Goal: Information Seeking & Learning: Find specific fact

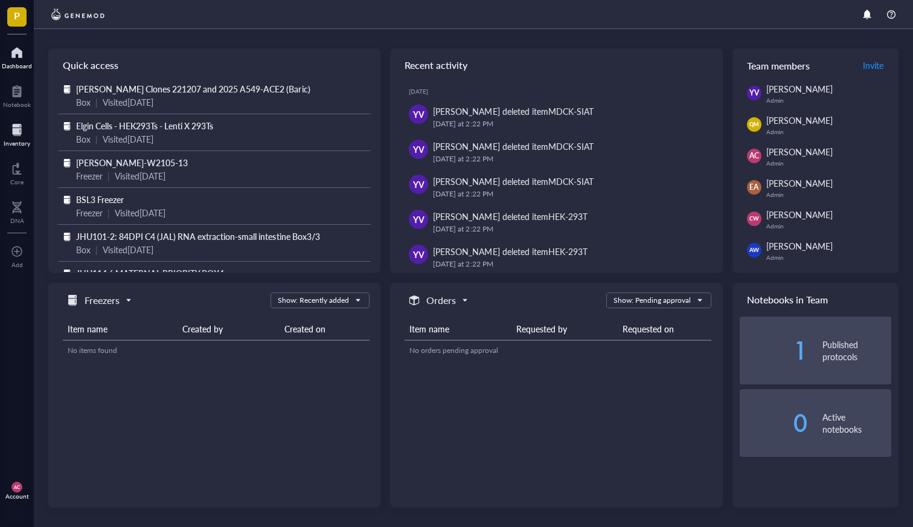
click at [7, 131] on div at bounding box center [17, 129] width 27 height 19
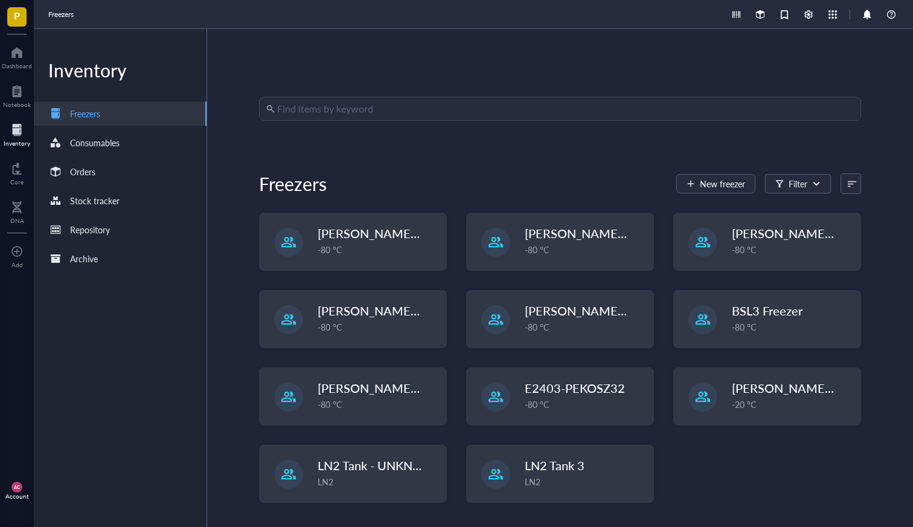
click at [346, 118] on input "search" at bounding box center [565, 108] width 577 height 23
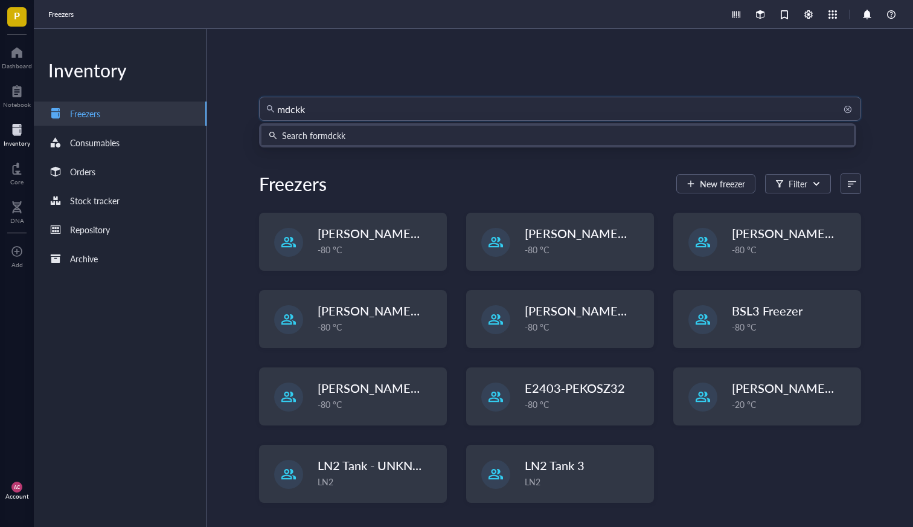
type input "mdck"
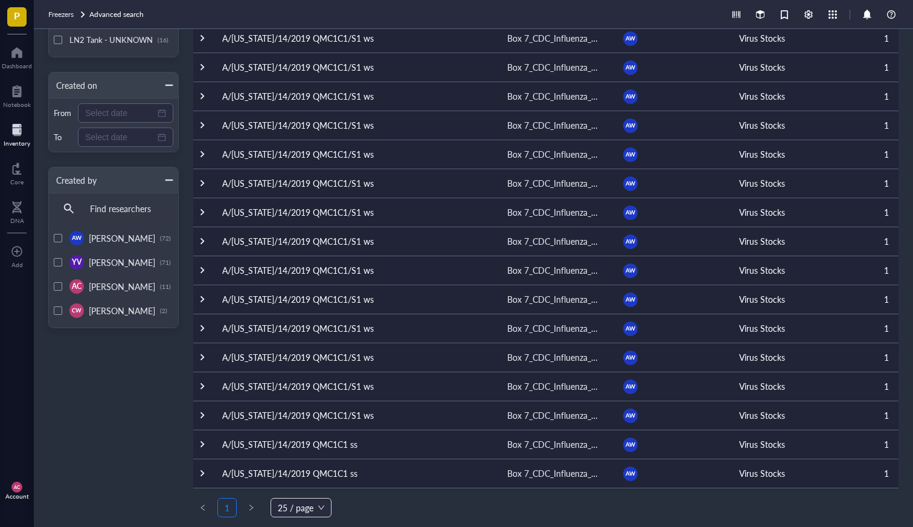
scroll to position [320, 0]
click at [56, 310] on div at bounding box center [58, 310] width 8 height 8
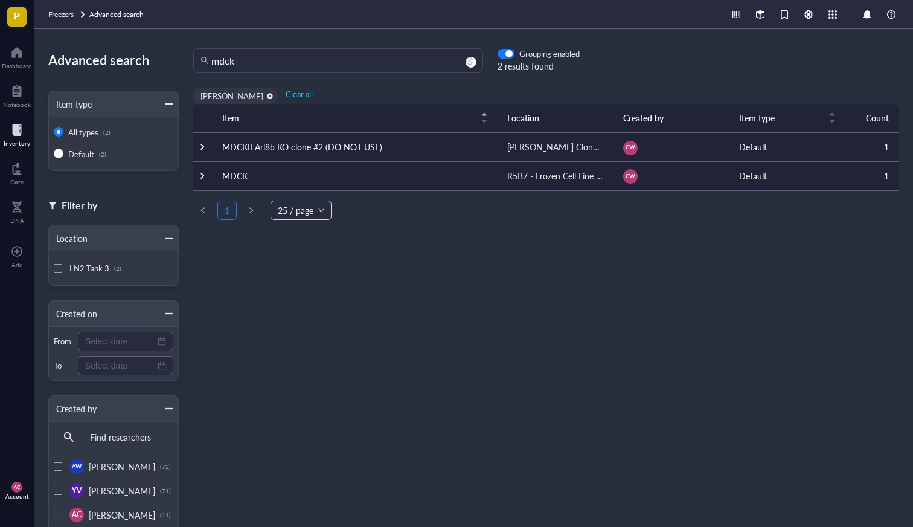
click at [209, 177] on td at bounding box center [202, 175] width 19 height 29
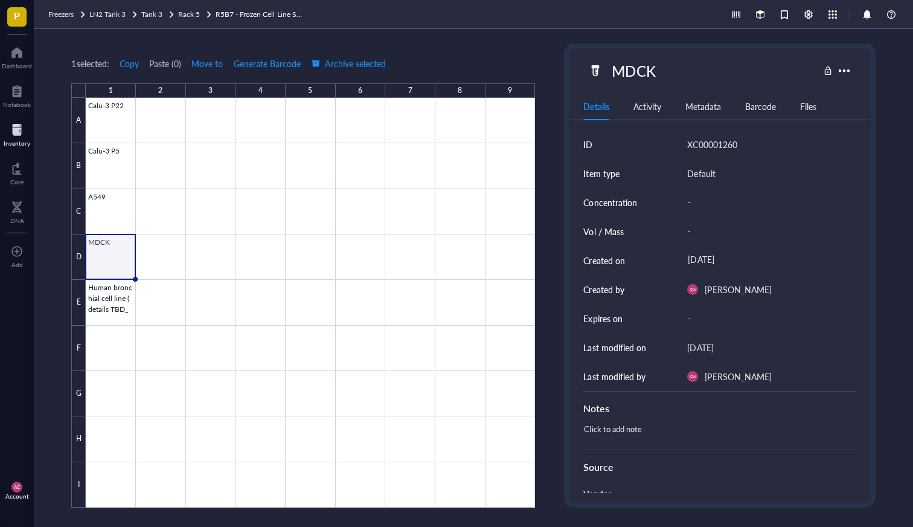
click at [10, 135] on div at bounding box center [17, 129] width 27 height 19
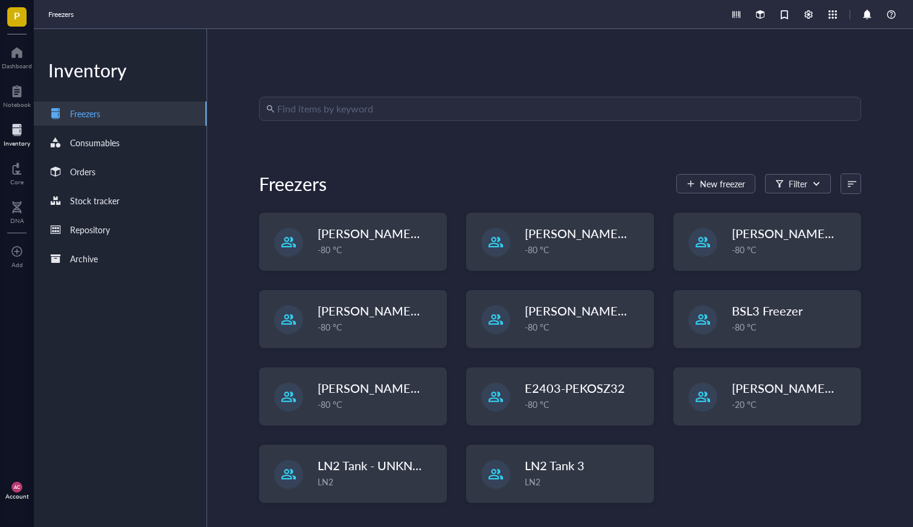
click at [344, 119] on input "search" at bounding box center [565, 108] width 577 height 23
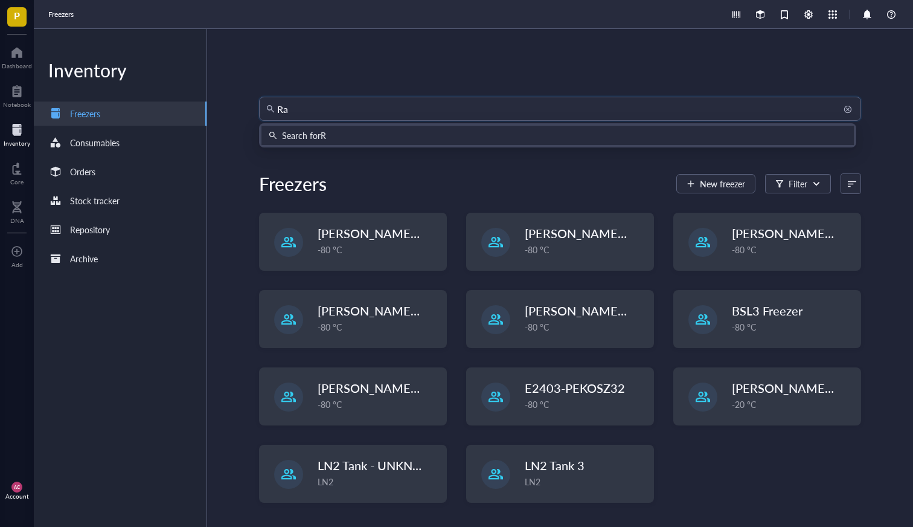
type input "Rab"
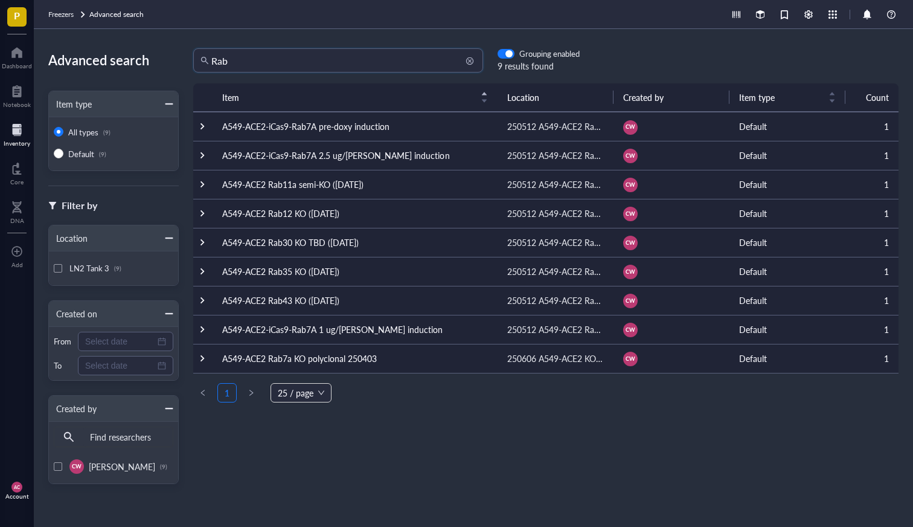
click at [332, 57] on input "Rab" at bounding box center [343, 60] width 265 height 23
type input "MDCKII"
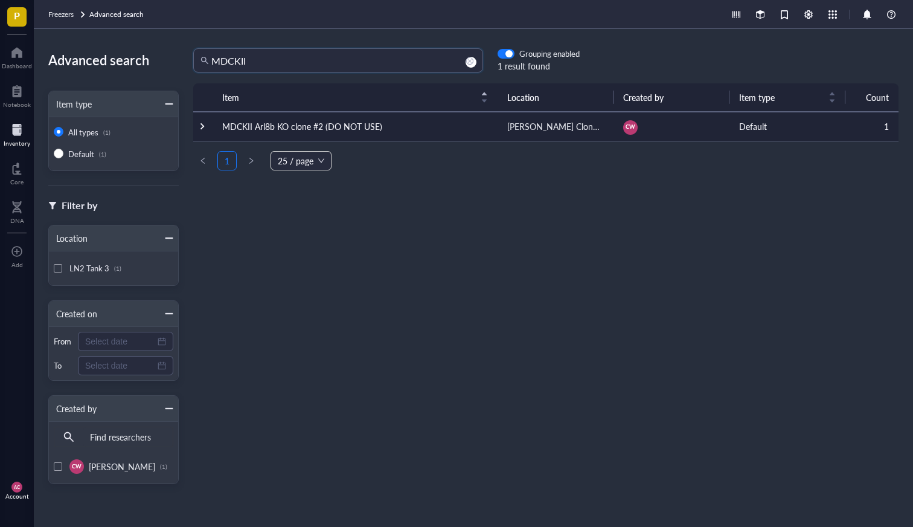
click at [201, 126] on div at bounding box center [202, 126] width 8 height 8
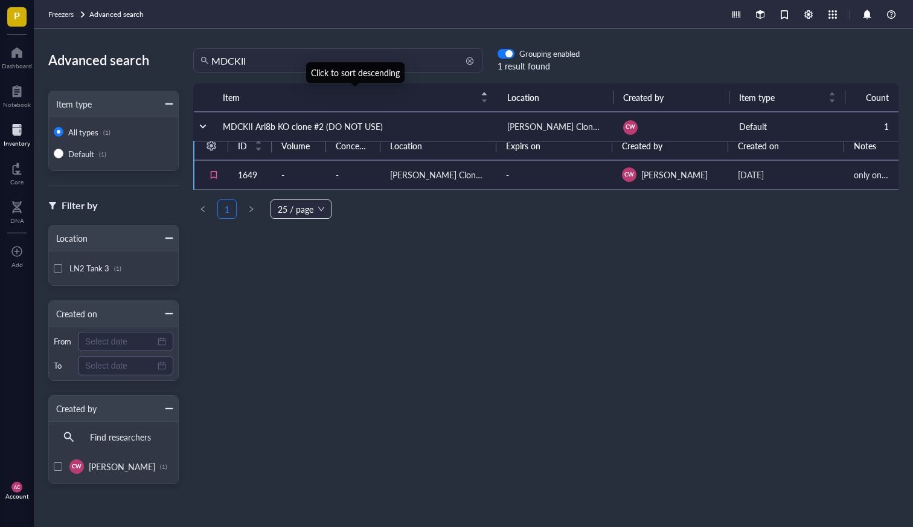
click at [263, 50] on input "MDCKII" at bounding box center [343, 60] width 265 height 23
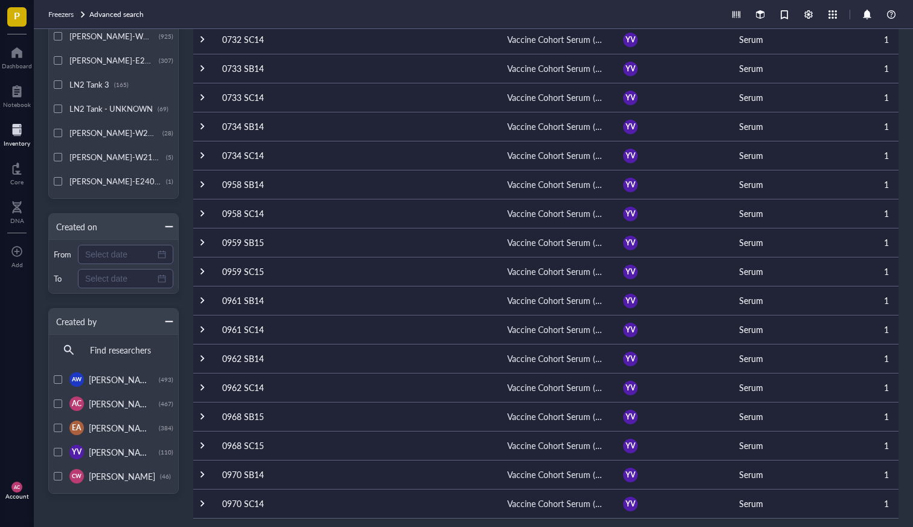
scroll to position [323, 0]
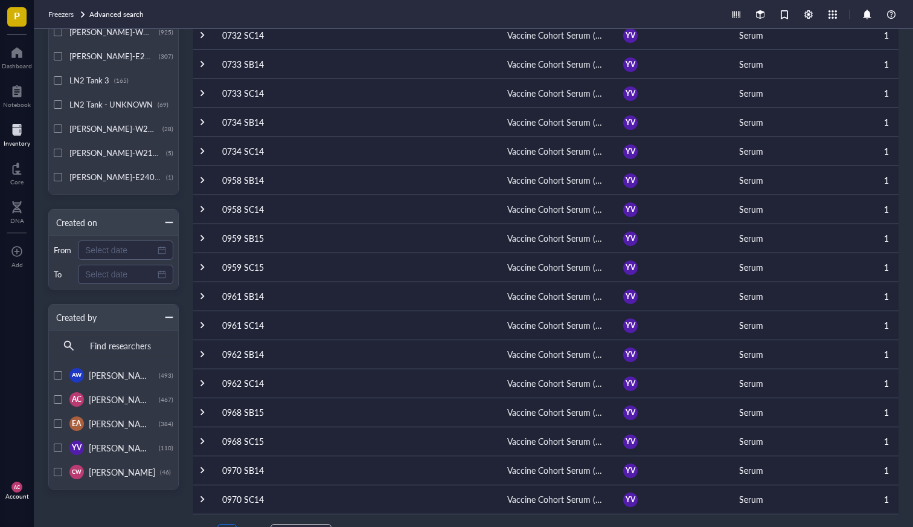
click at [56, 472] on div at bounding box center [58, 471] width 8 height 8
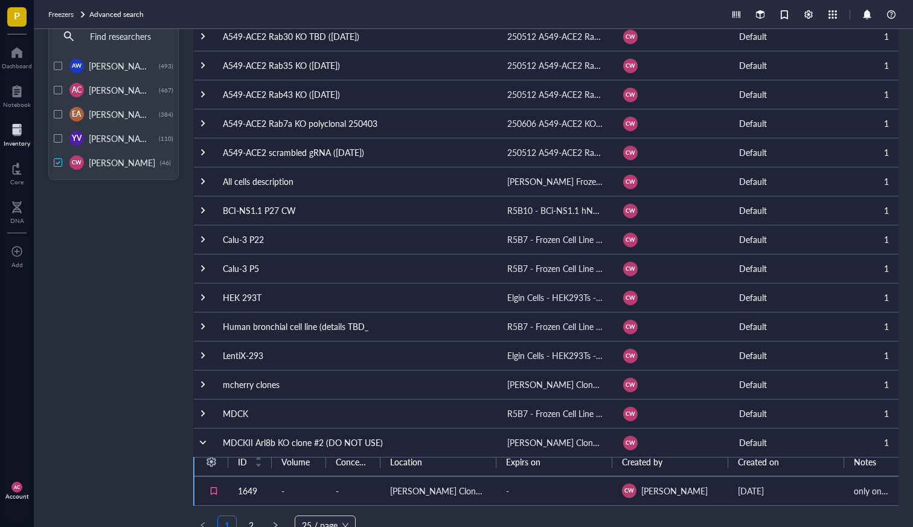
scroll to position [413, 0]
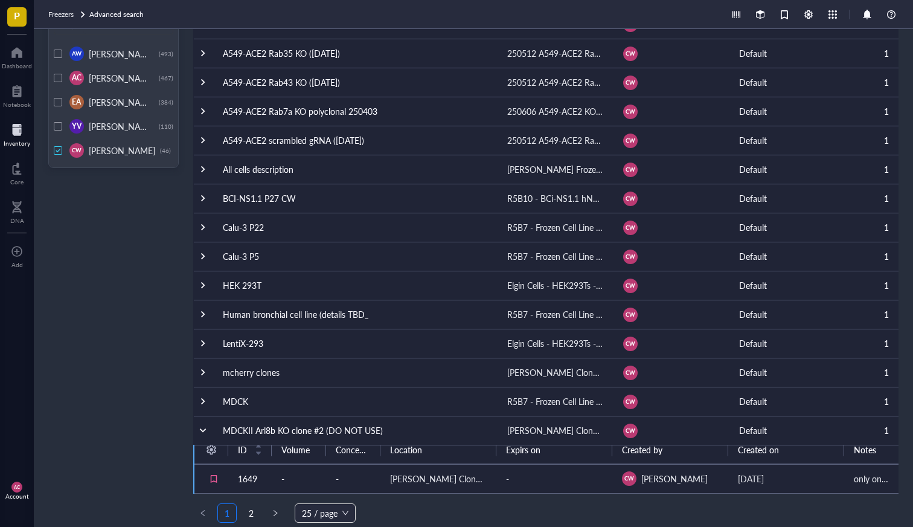
click at [201, 404] on div at bounding box center [203, 401] width 8 height 8
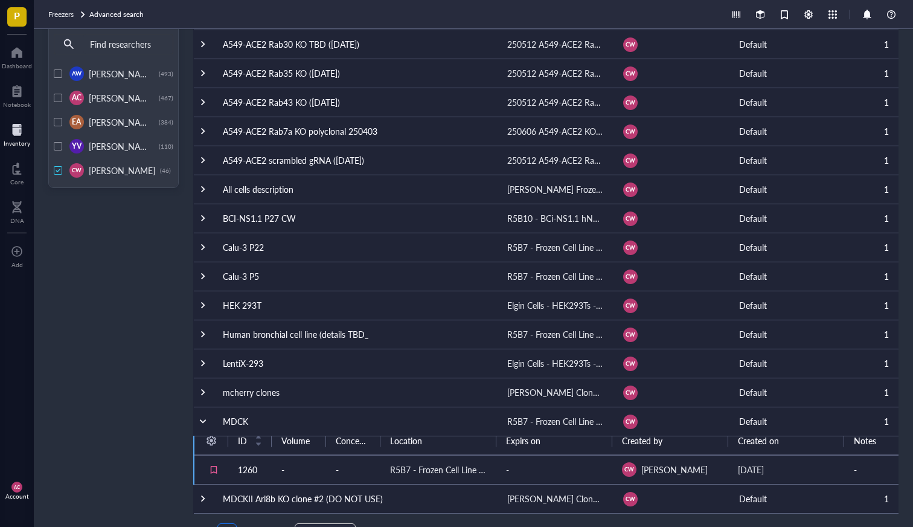
scroll to position [385, 0]
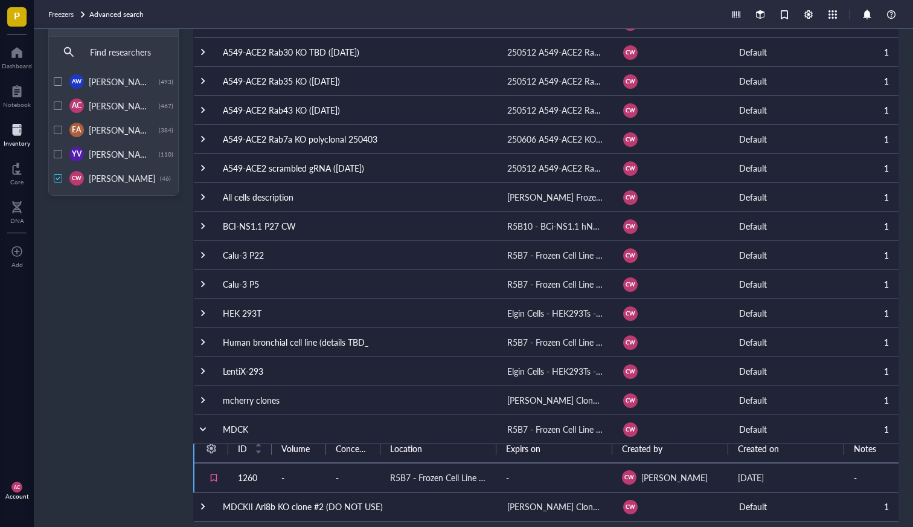
click at [204, 197] on div at bounding box center [203, 197] width 8 height 8
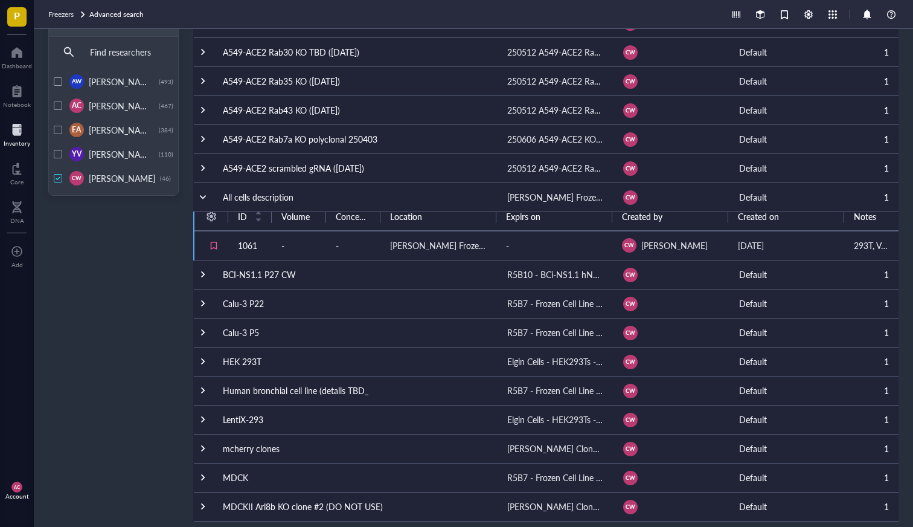
click at [202, 197] on div at bounding box center [203, 197] width 8 height 8
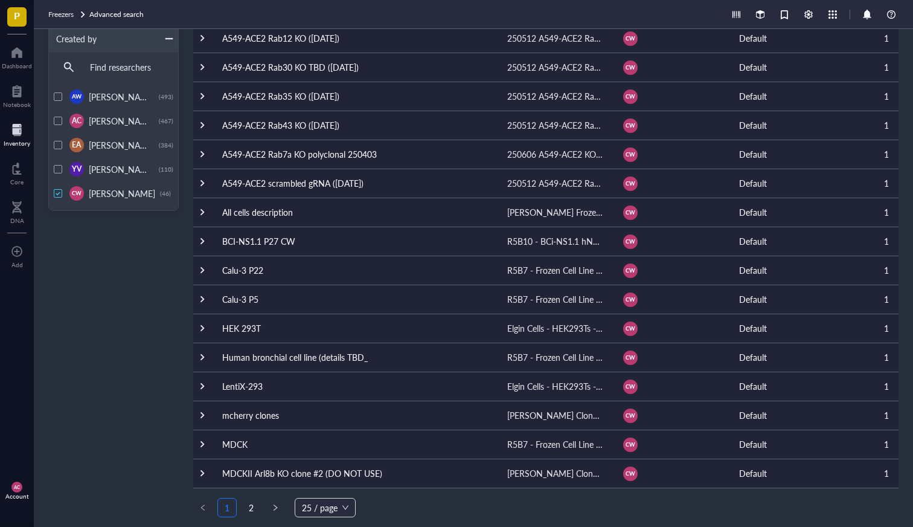
scroll to position [0, 0]
click at [274, 502] on button "button" at bounding box center [275, 507] width 19 height 19
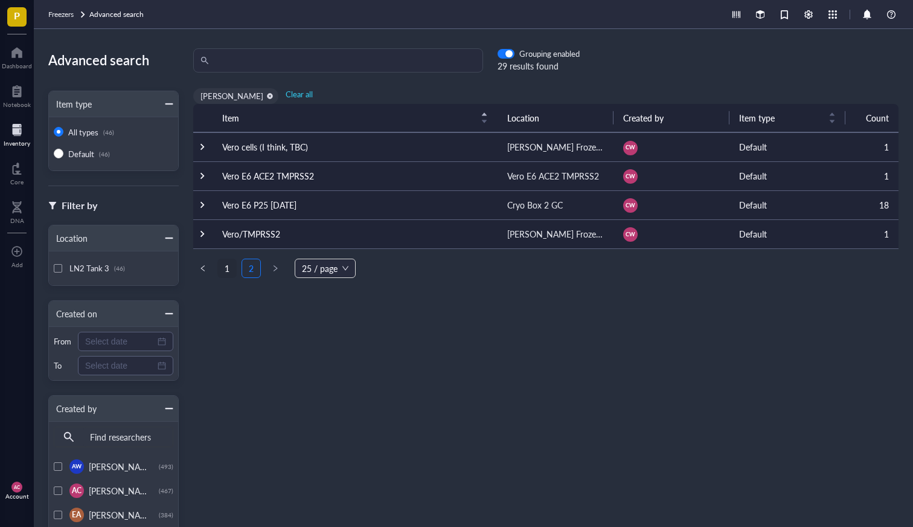
click at [228, 266] on link "1" at bounding box center [227, 268] width 18 height 18
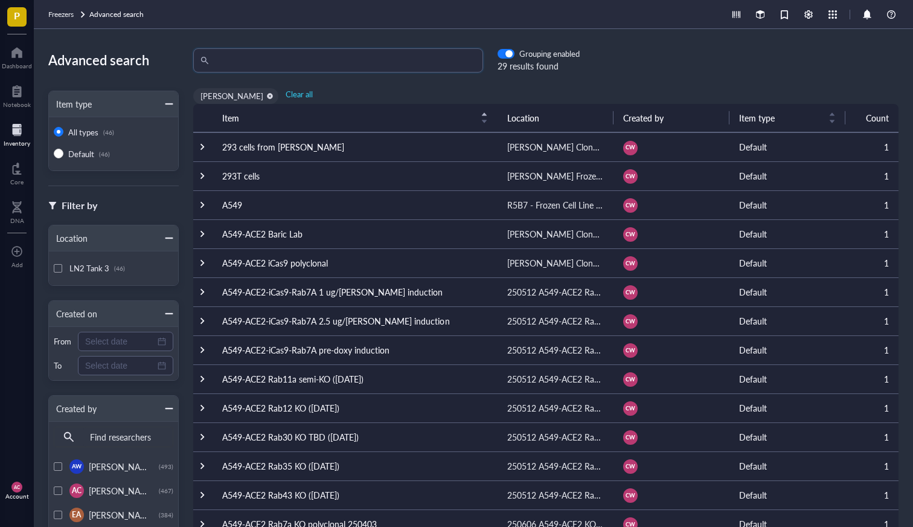
click at [226, 57] on input "search" at bounding box center [343, 60] width 265 height 23
type input "star"
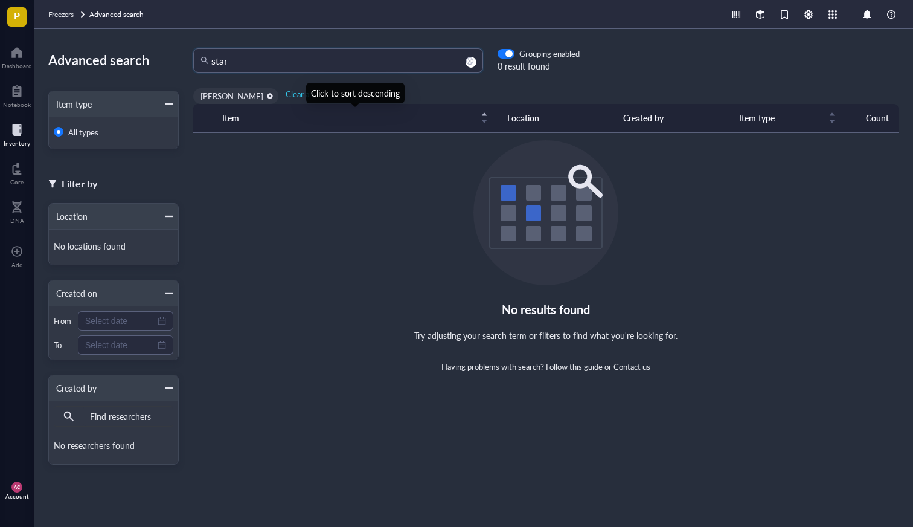
click at [258, 83] on div "[PERSON_NAME] Clear all" at bounding box center [546, 93] width 734 height 21
click at [258, 66] on input "star" at bounding box center [343, 60] width 265 height 23
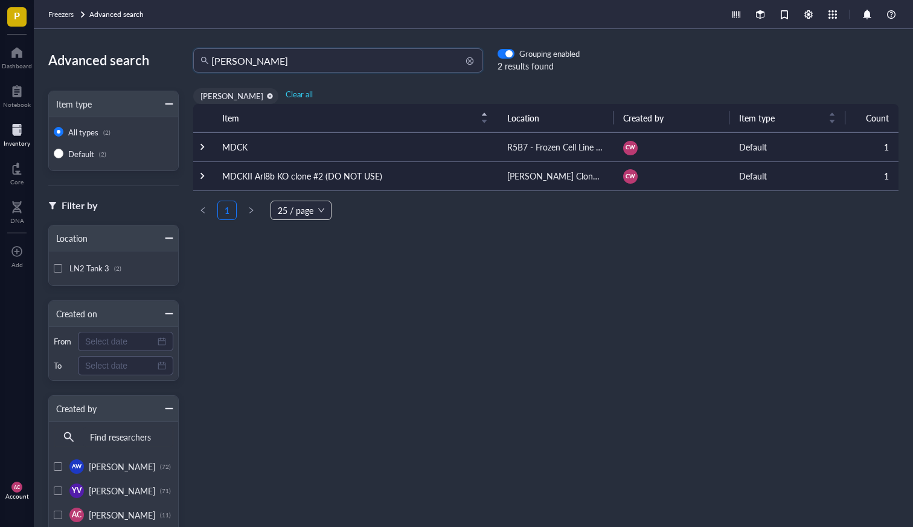
click at [364, 62] on input "[PERSON_NAME]" at bounding box center [343, 60] width 265 height 23
click at [202, 145] on div at bounding box center [202, 147] width 8 height 8
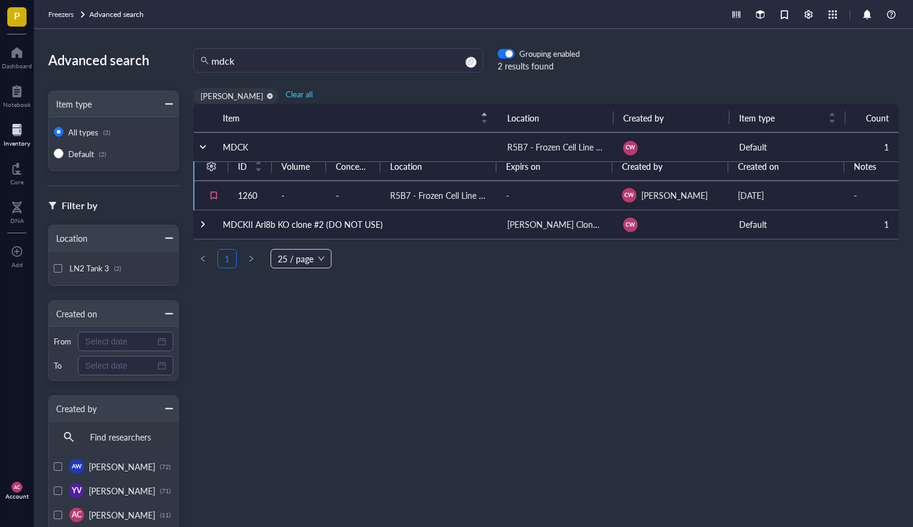
click at [204, 225] on div at bounding box center [203, 224] width 8 height 8
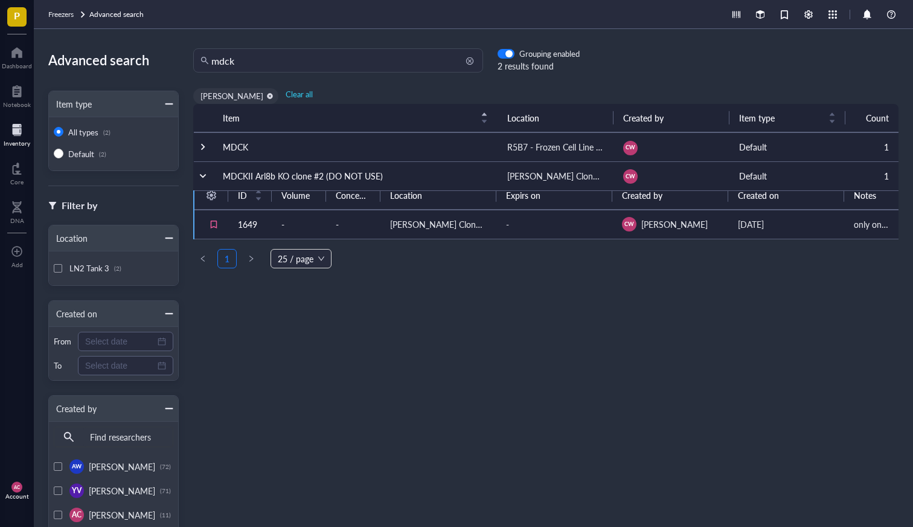
click at [269, 56] on input "mdck" at bounding box center [343, 60] width 265 height 23
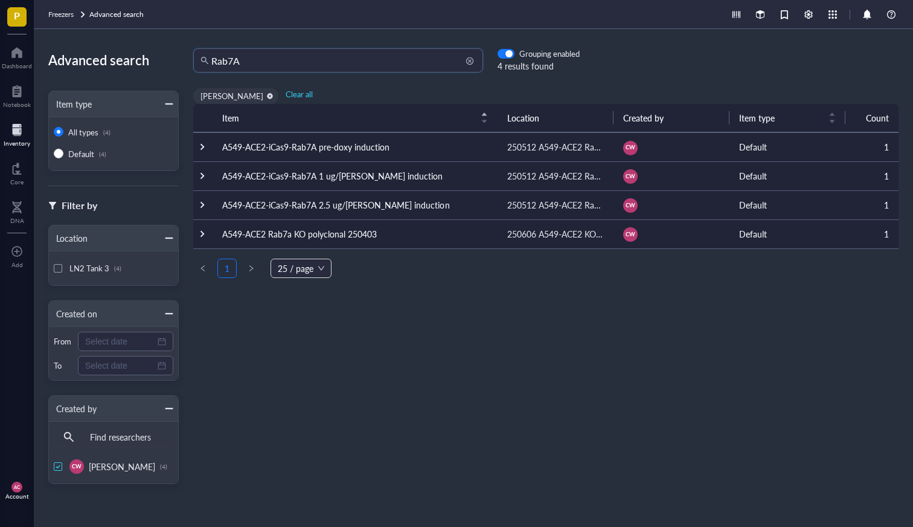
click at [264, 66] on input "Rab7A" at bounding box center [343, 60] width 265 height 23
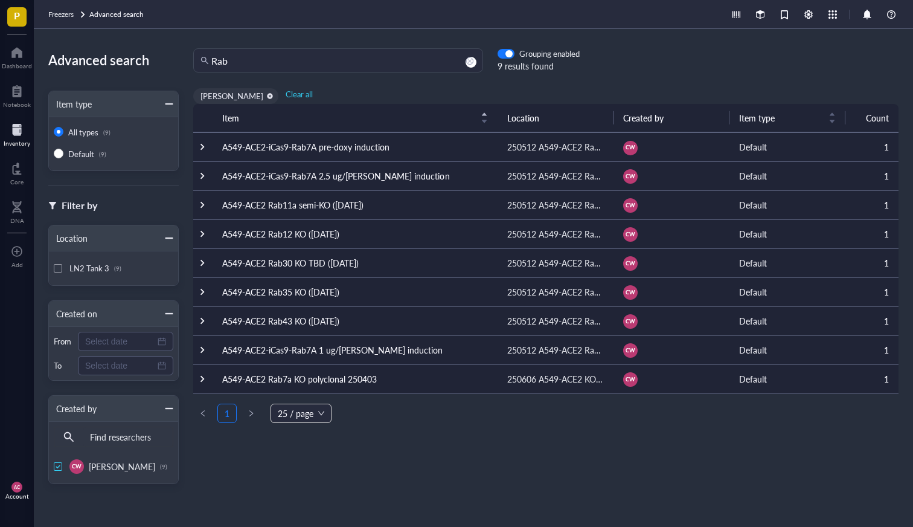
click at [249, 47] on div "Advanced search Item type All types (9) Default (9) Filter by Location LN2 Tank…" at bounding box center [473, 278] width 879 height 498
click at [249, 65] on input "Rab" at bounding box center [343, 60] width 265 height 23
click at [79, 268] on span "LN2 Tank 3" at bounding box center [89, 267] width 40 height 11
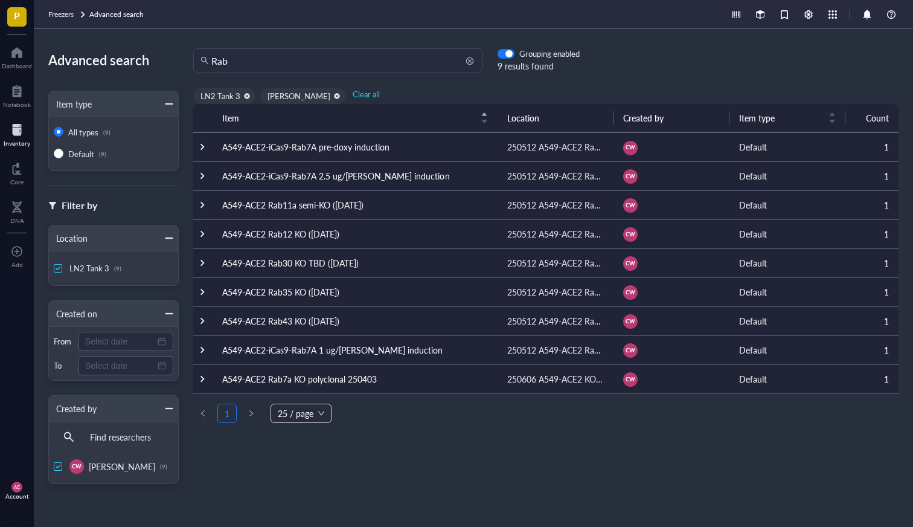
click at [249, 63] on input "Rab" at bounding box center [343, 60] width 265 height 23
type input "mdck"
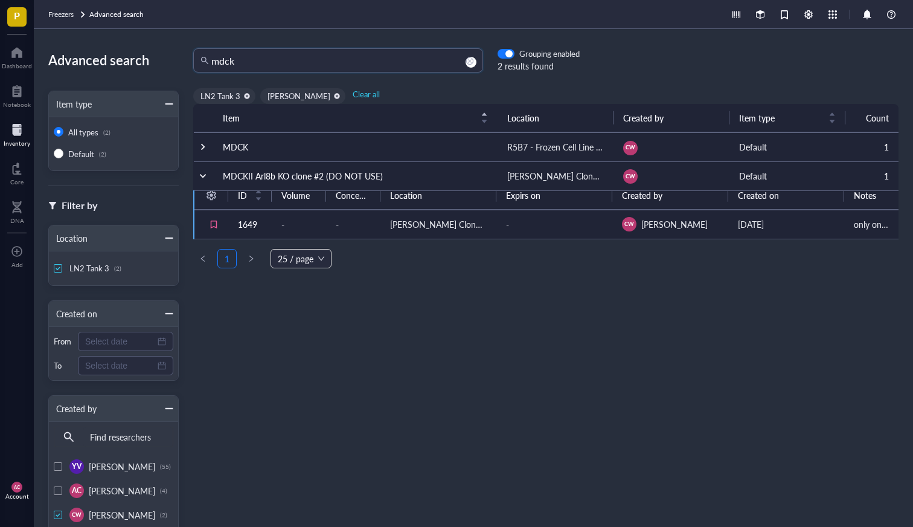
click at [205, 139] on td at bounding box center [203, 146] width 19 height 29
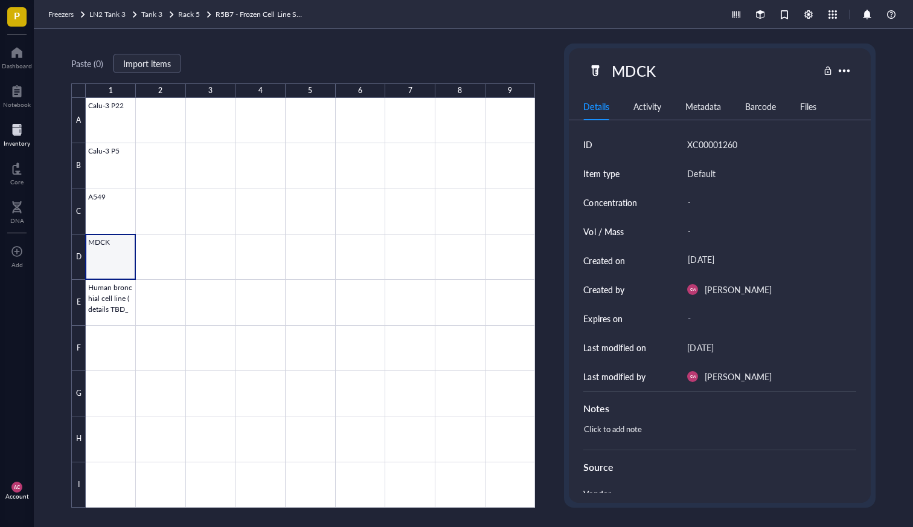
click at [14, 126] on div at bounding box center [17, 129] width 27 height 19
